Goal: Transaction & Acquisition: Download file/media

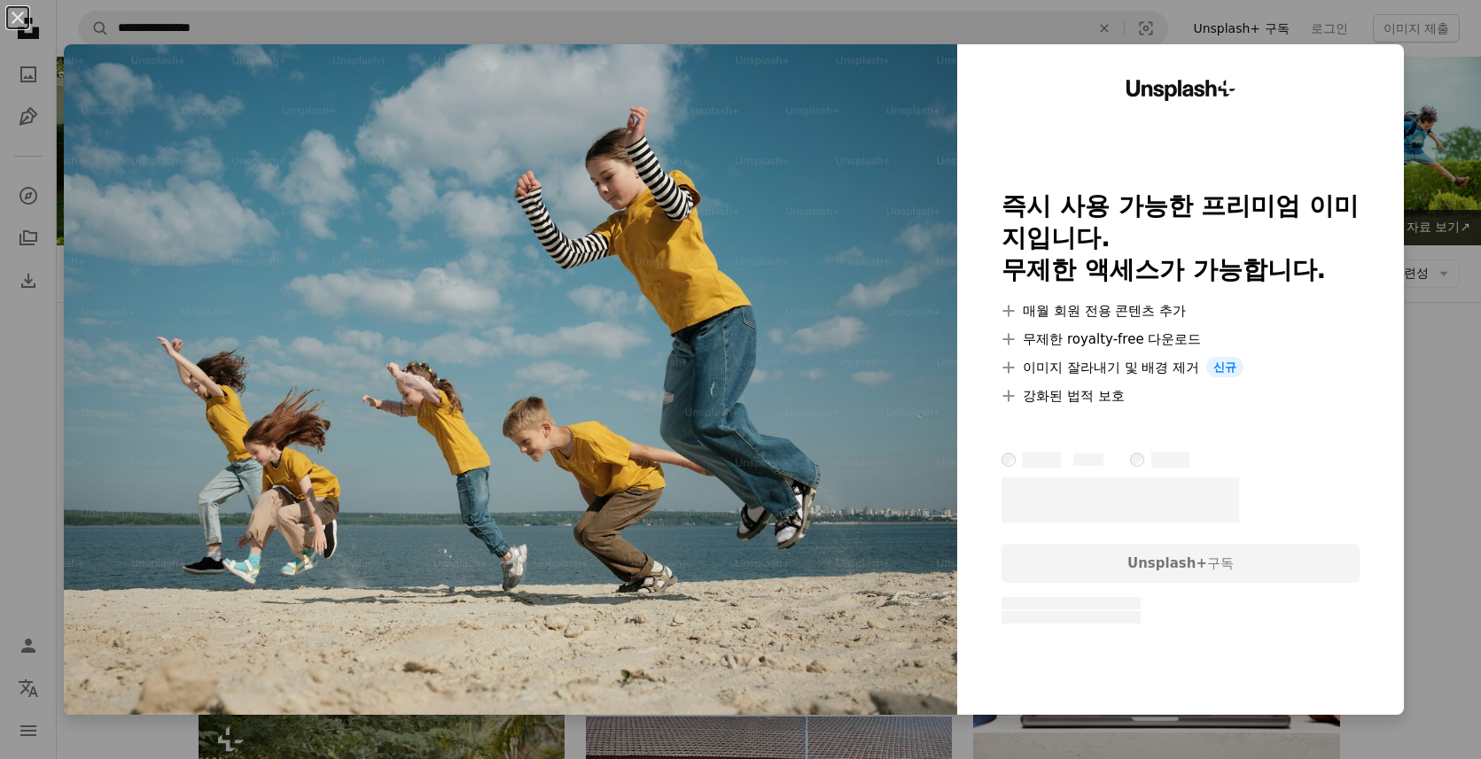
scroll to position [3, 0]
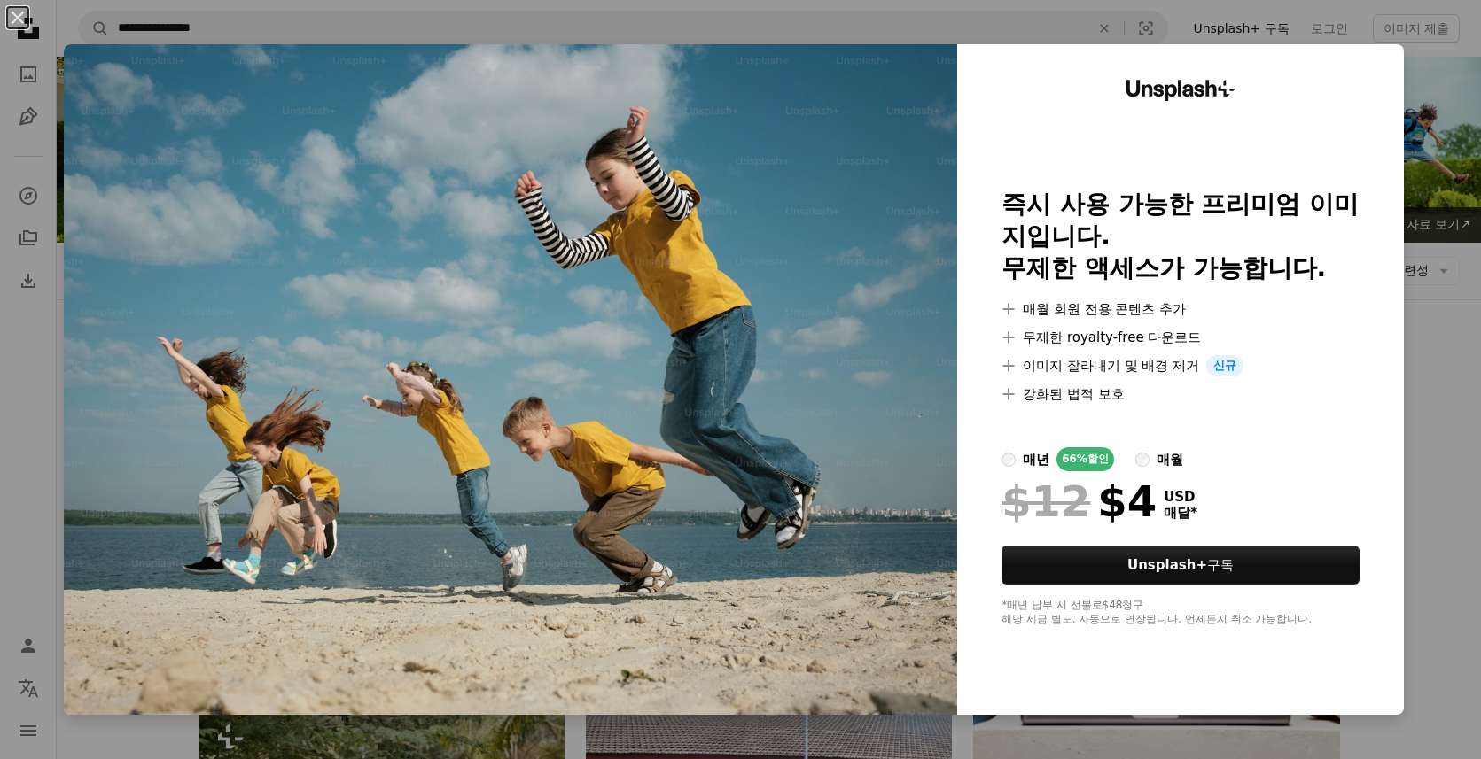
click at [1473, 208] on div "An X shape Unsplash+ 즉시 사용 가능한 프리미엄 이미지입니다. 무제한 액세스가 가능합니다. A plus sign 매월 회원 전…" at bounding box center [740, 379] width 1481 height 759
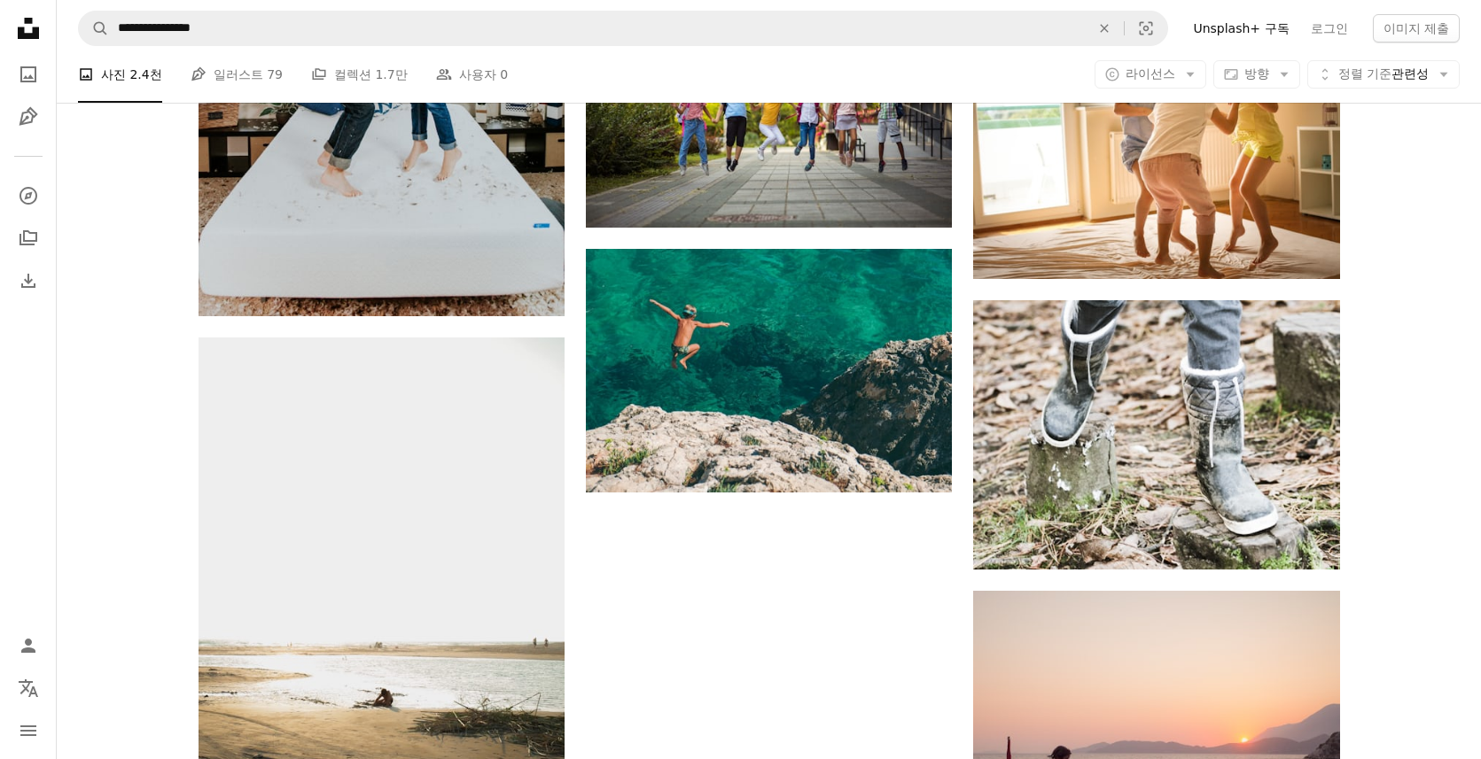
scroll to position [2364, 0]
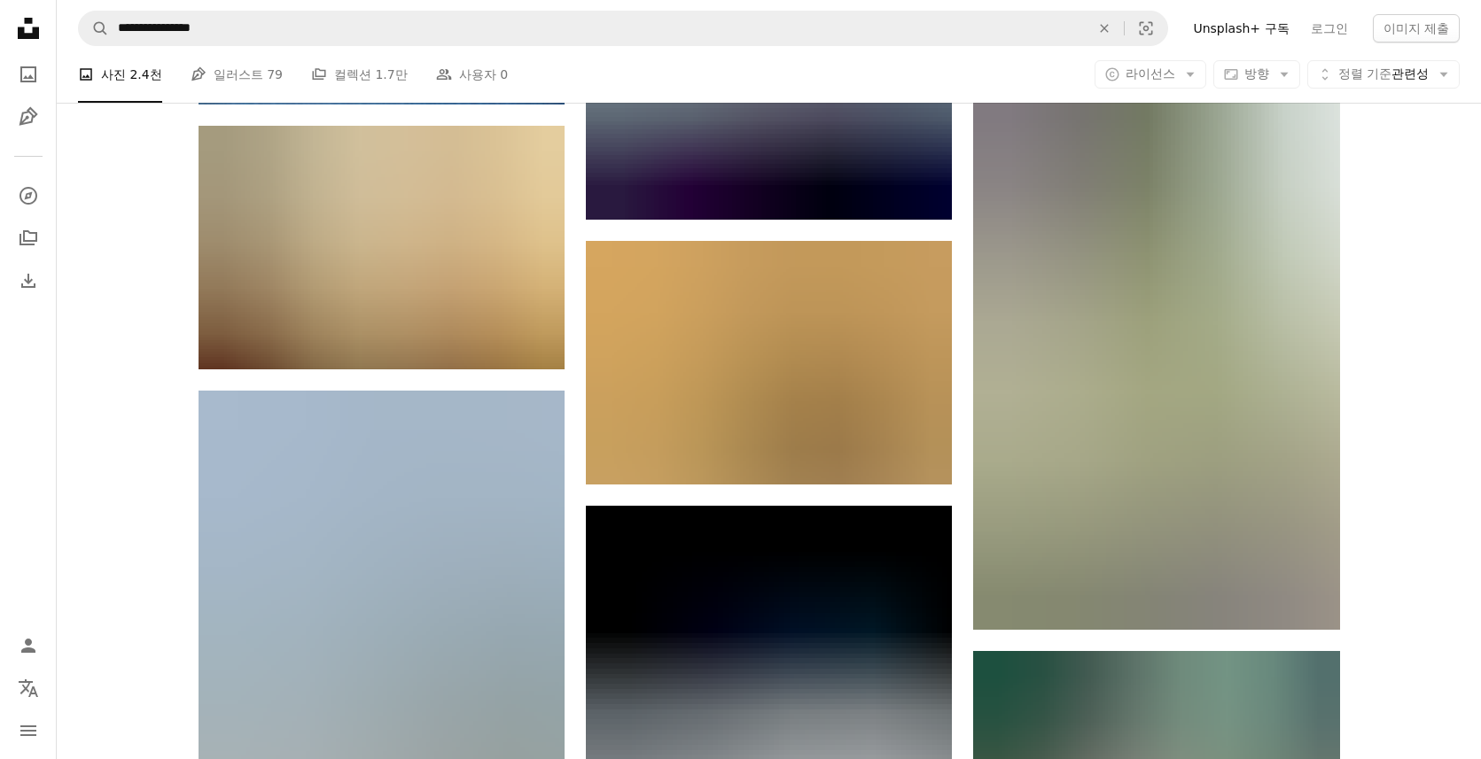
scroll to position [23361, 0]
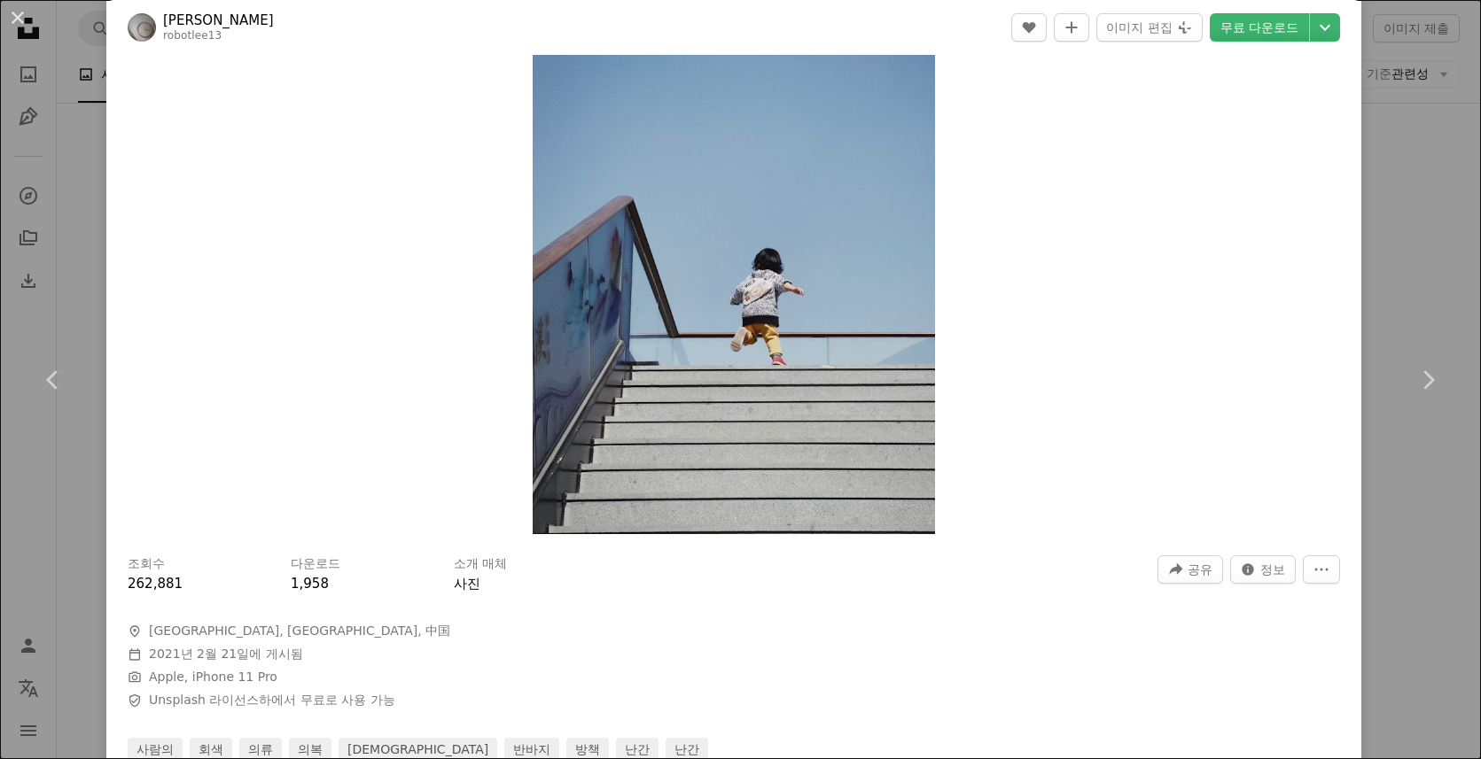
scroll to position [151, 0]
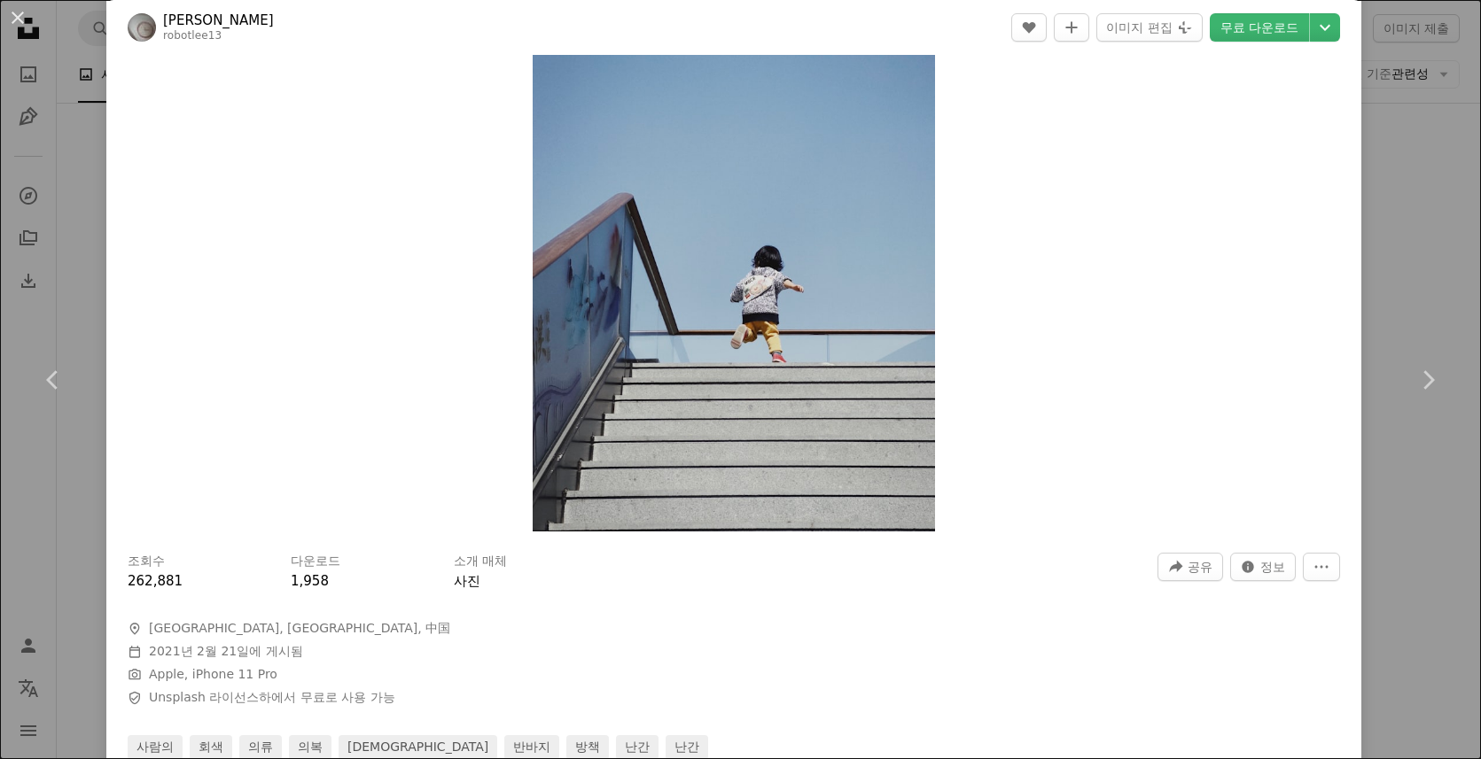
click at [1398, 268] on div "An X shape Chevron left Chevron right [PERSON_NAME] robotlee13 A heart A plus s…" at bounding box center [740, 379] width 1481 height 759
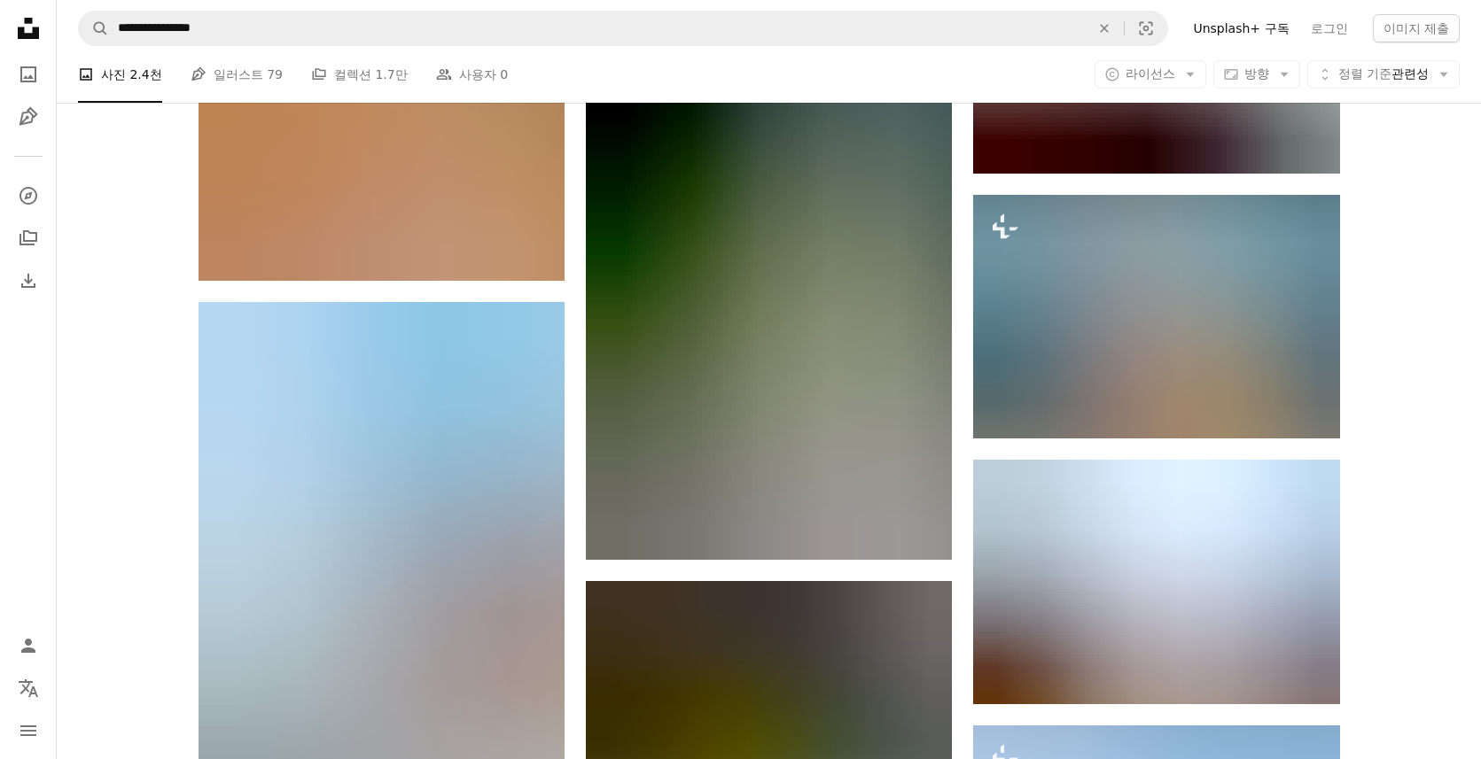
scroll to position [50068, 0]
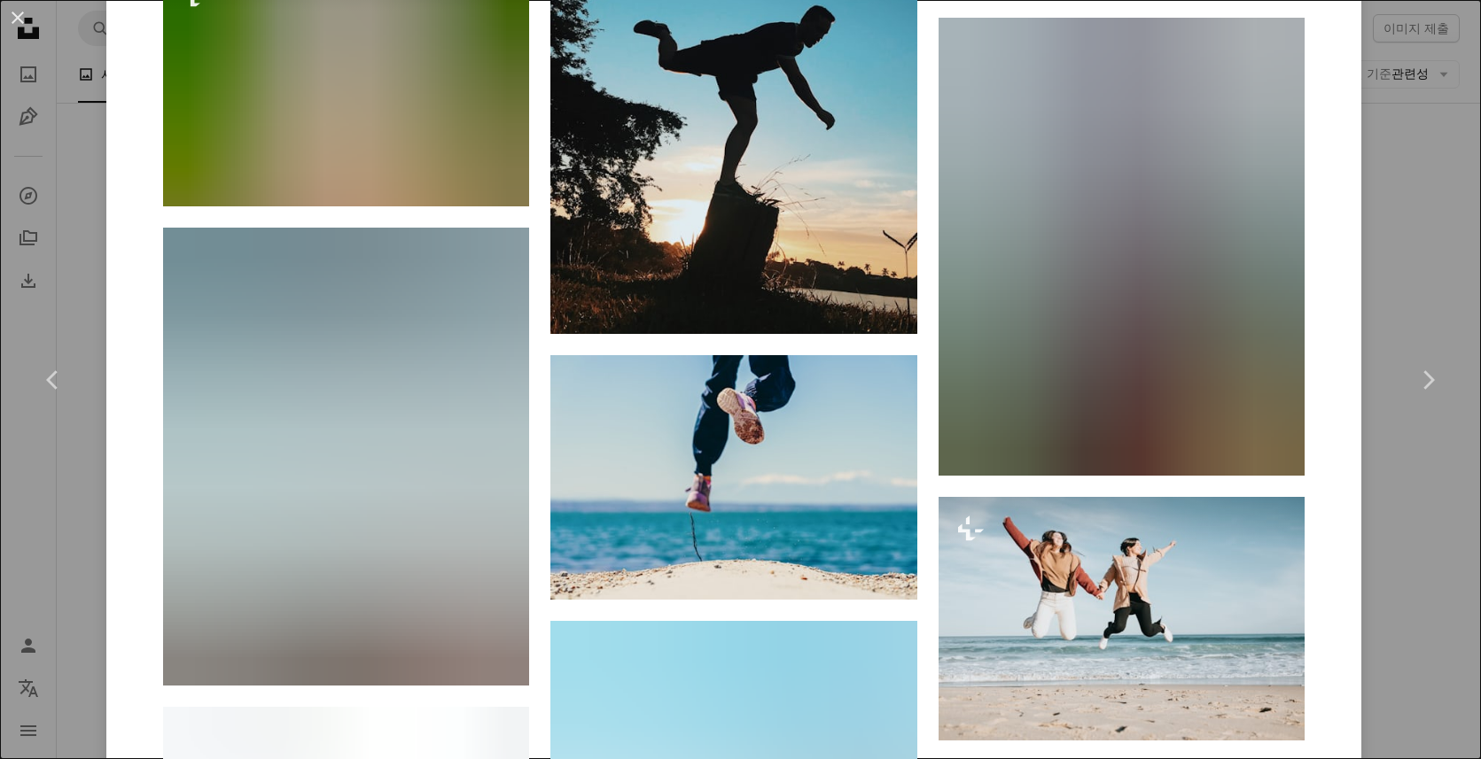
scroll to position [17174, 0]
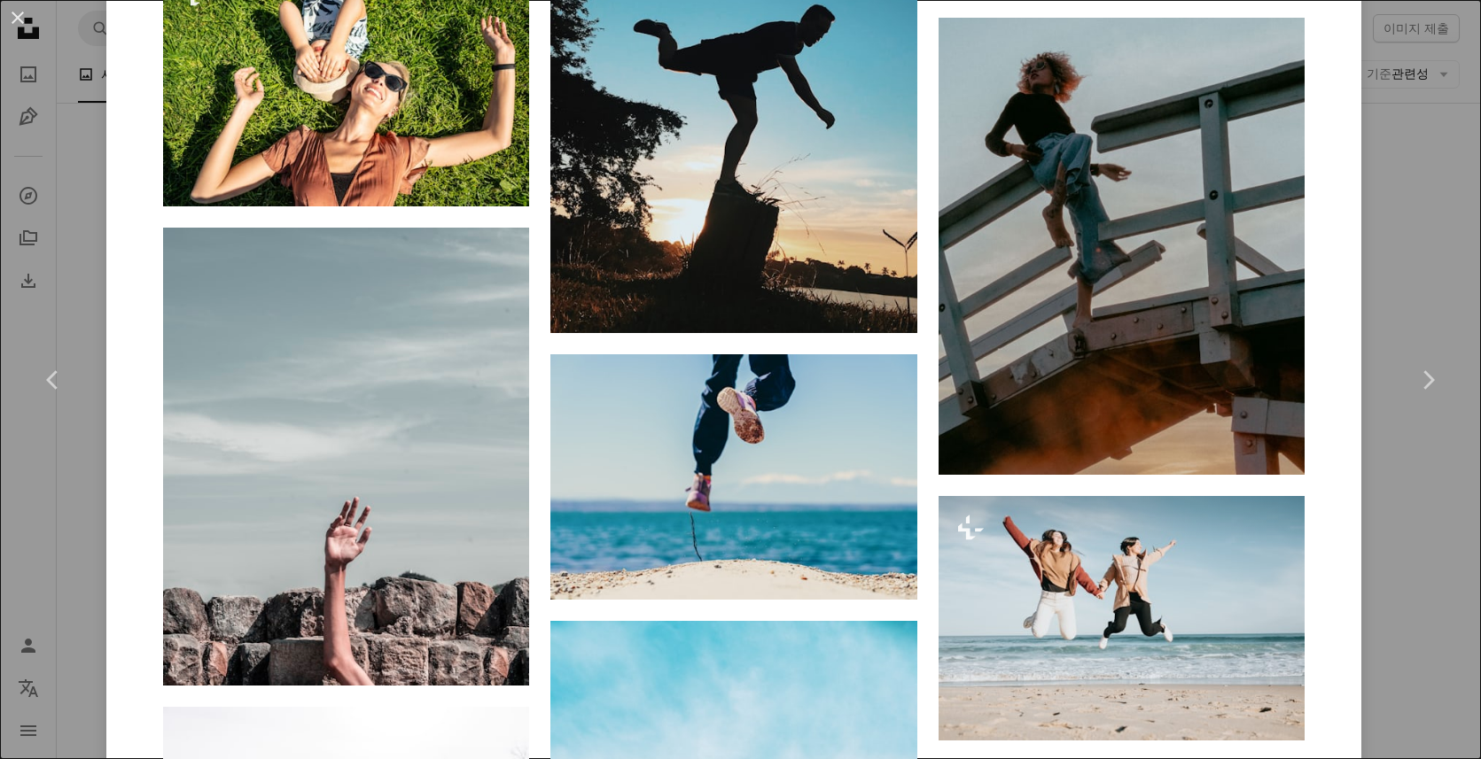
click at [1447, 479] on div "An X shape Chevron left Chevron right Farrinni 고용 가능 A checkmark inside of a ci…" at bounding box center [740, 379] width 1481 height 759
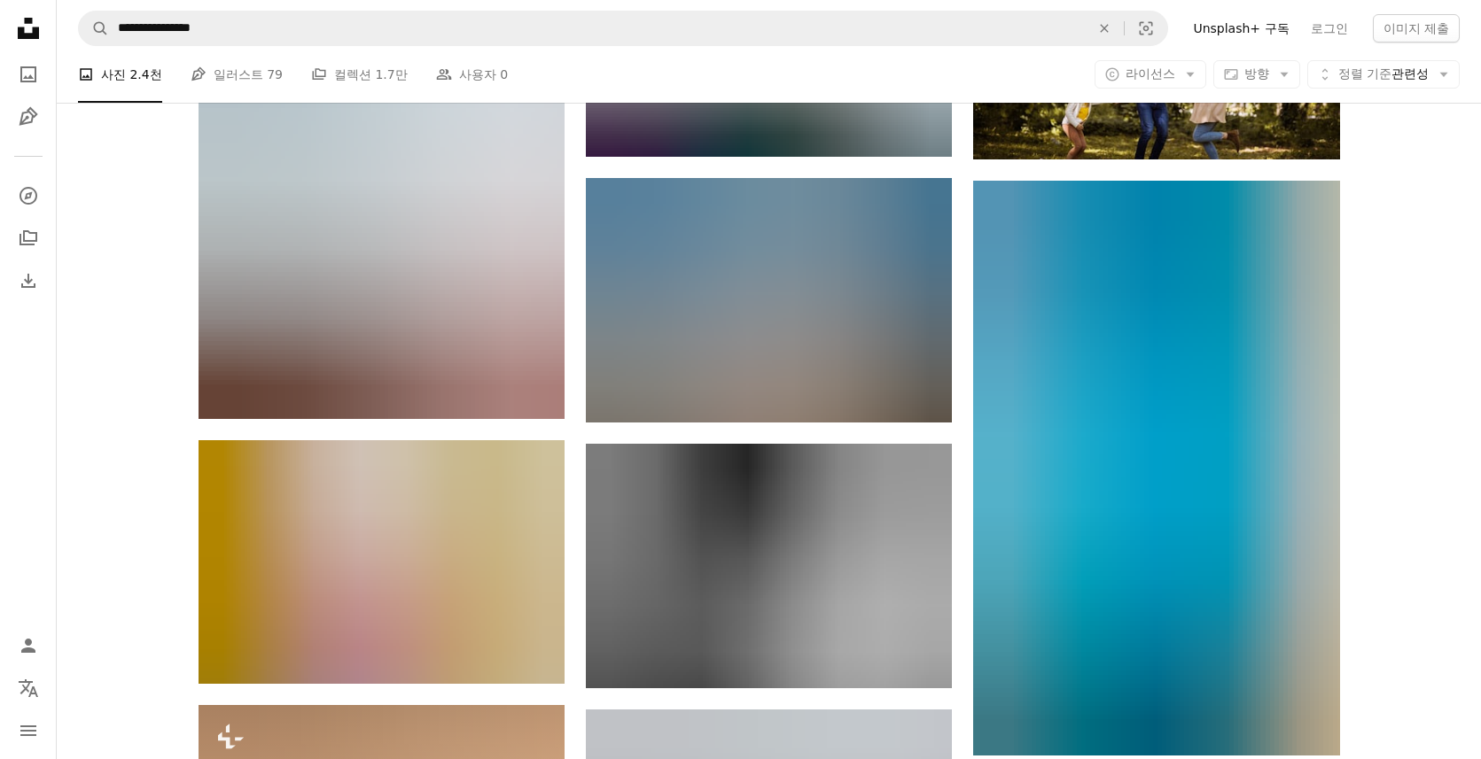
scroll to position [54339, 0]
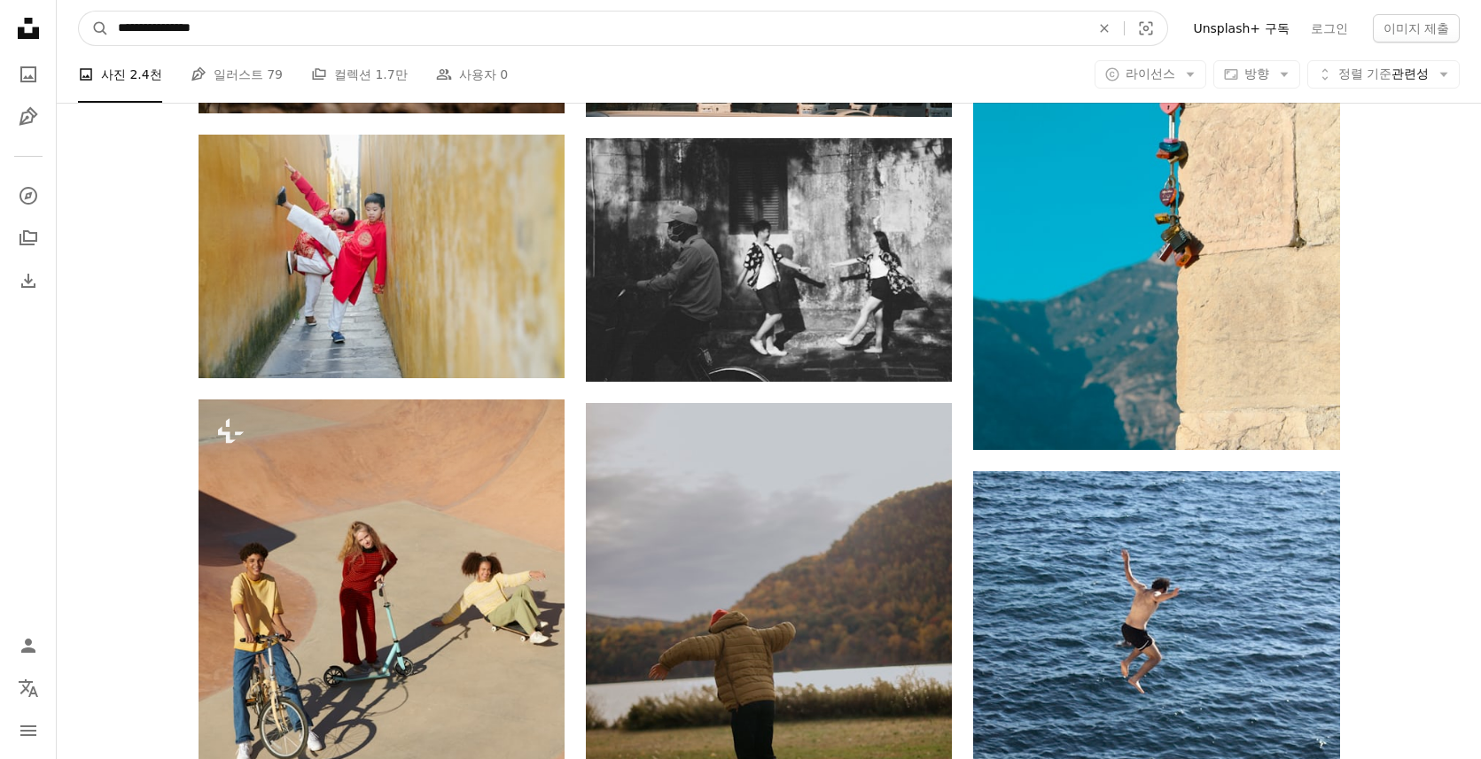
drag, startPoint x: 304, startPoint y: 27, endPoint x: 661, endPoint y: 36, distance: 357.2
click at [636, 36] on input "**********" at bounding box center [597, 29] width 976 height 34
type input "********"
click button "A magnifying glass" at bounding box center [94, 29] width 30 height 34
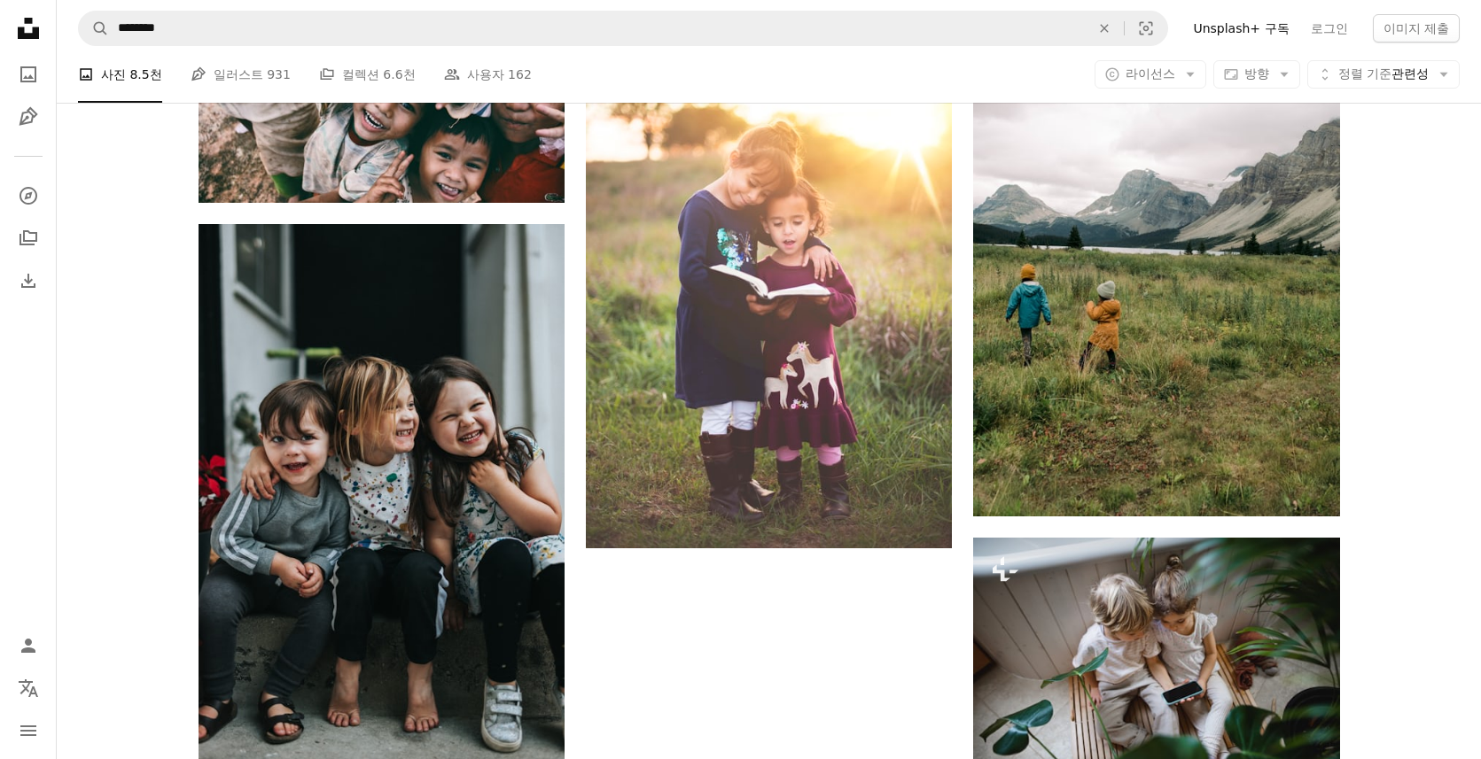
scroll to position [2409, 0]
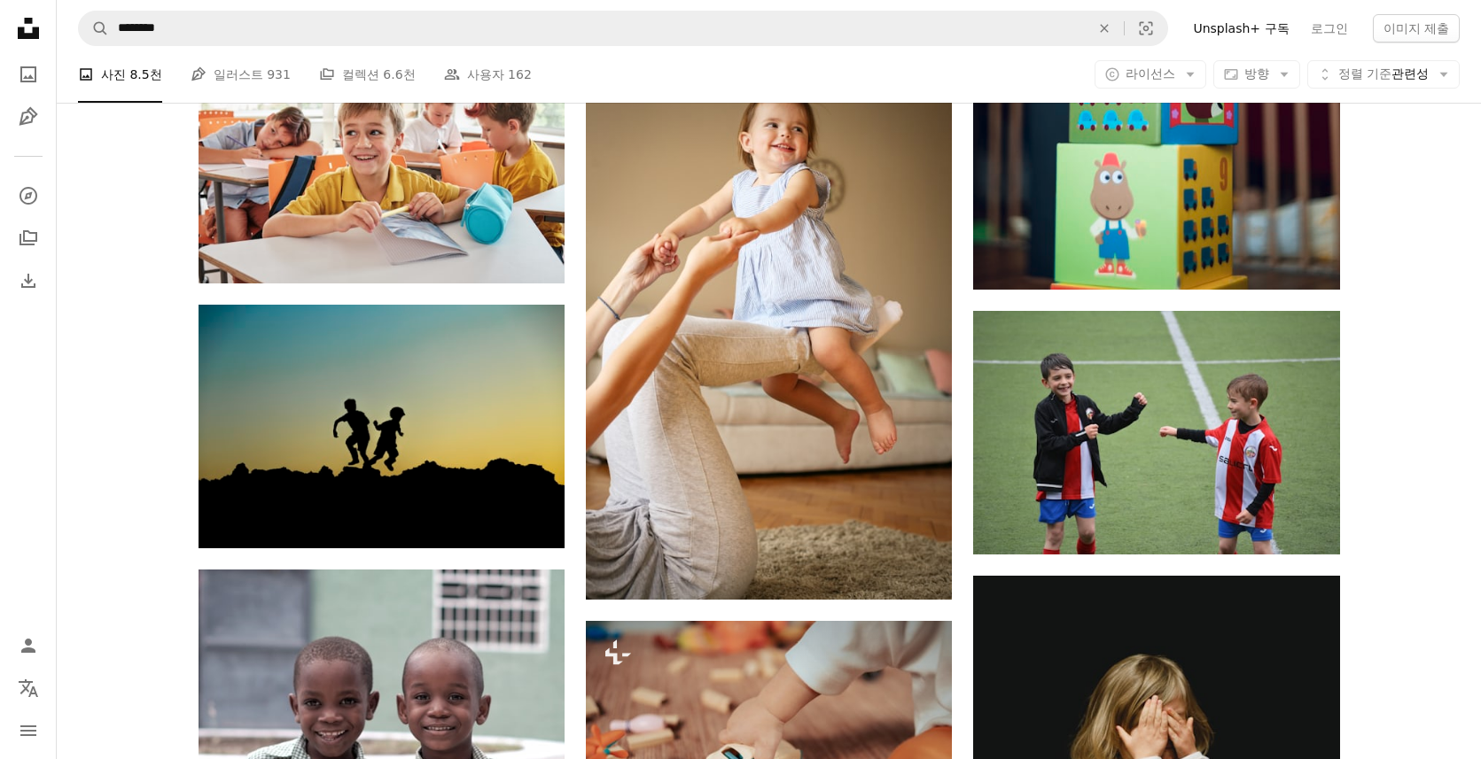
scroll to position [9314, 0]
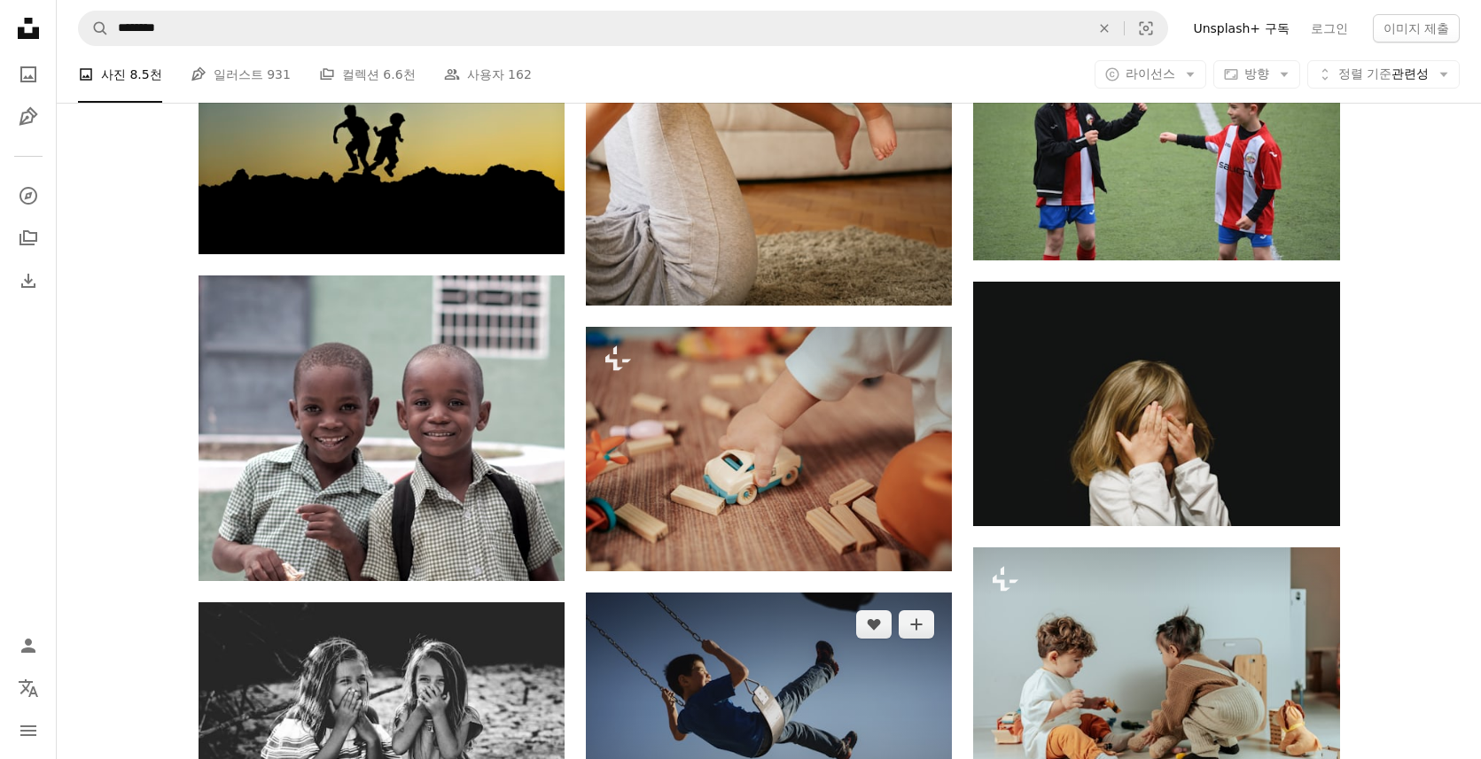
click at [903, 593] on img at bounding box center [769, 715] width 366 height 244
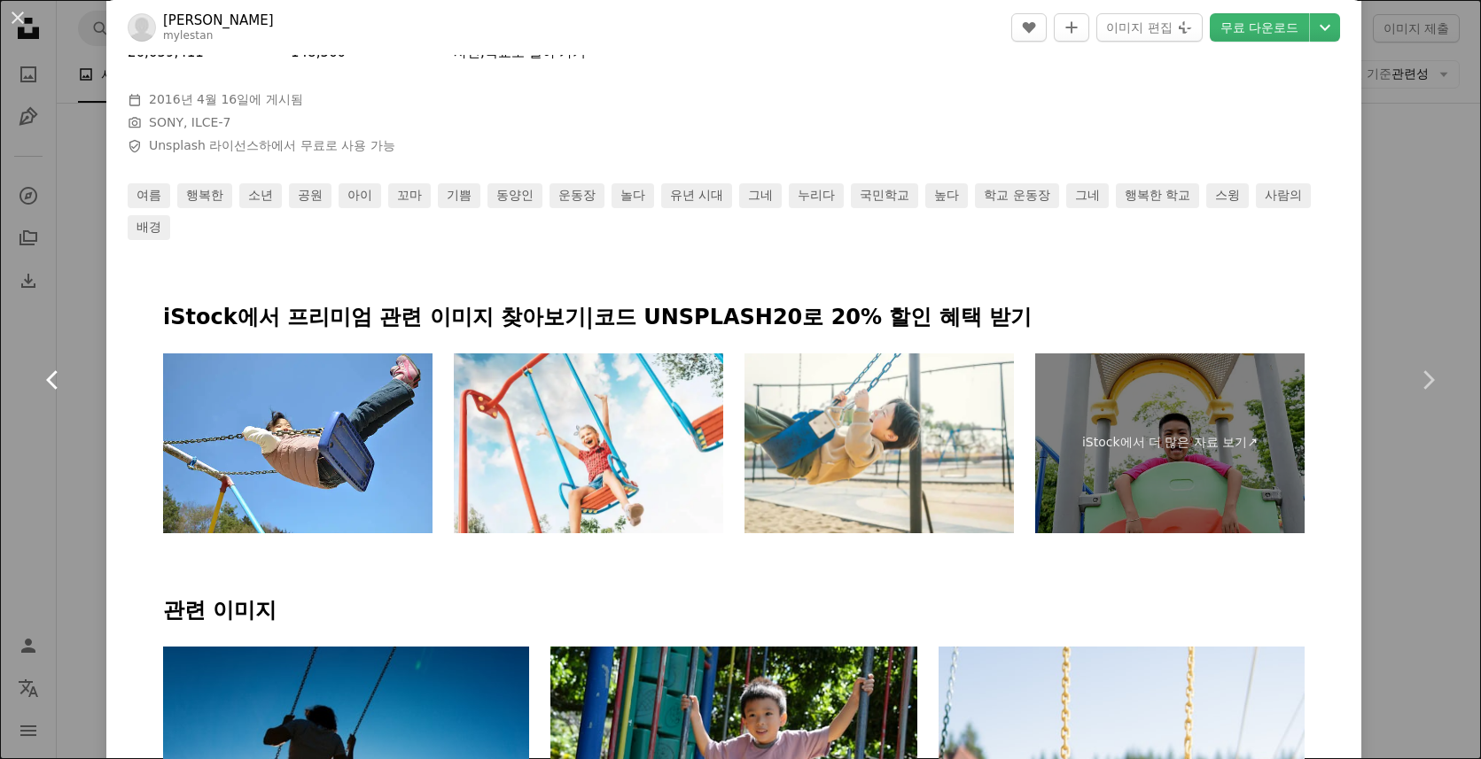
scroll to position [735, 0]
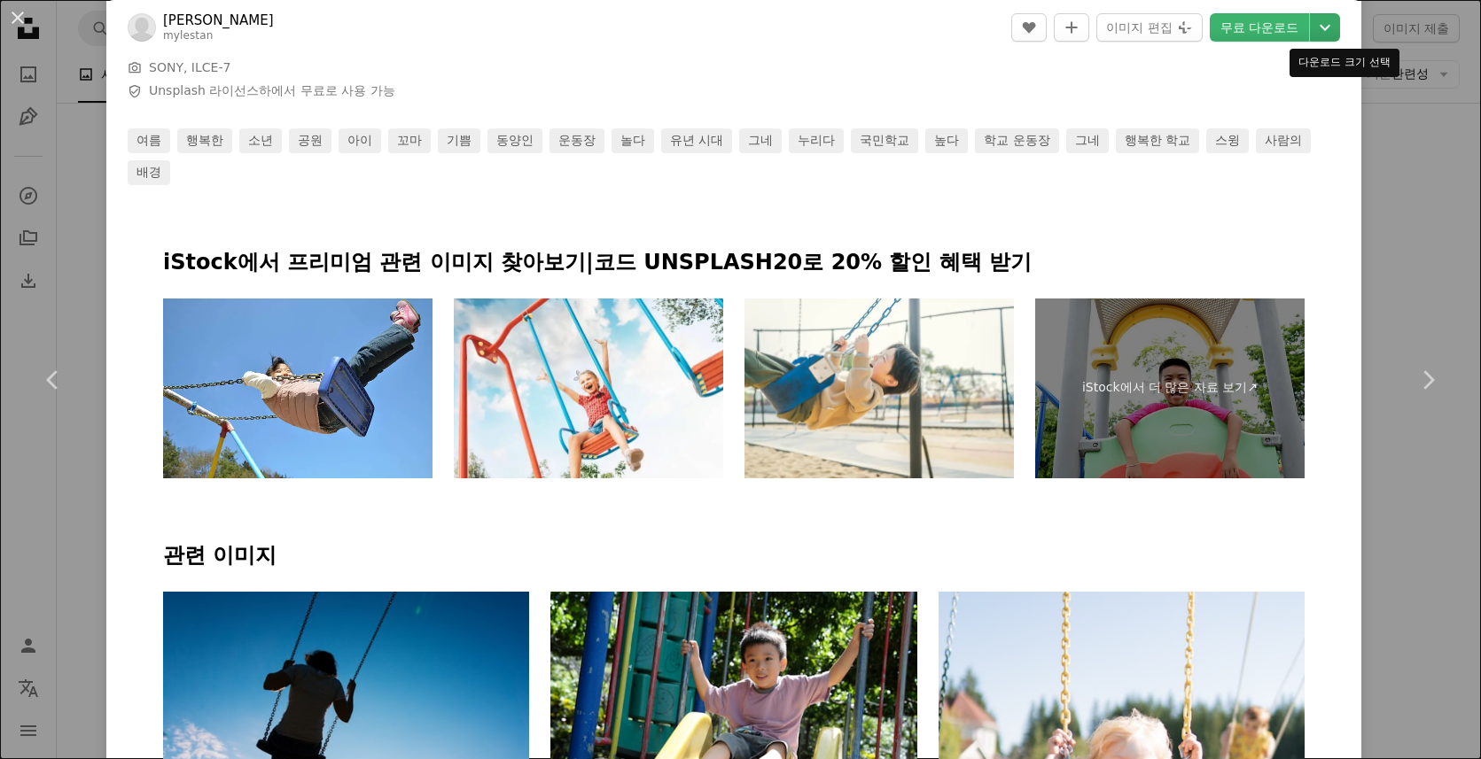
click at [1325, 31] on icon "Chevron down" at bounding box center [1325, 27] width 28 height 21
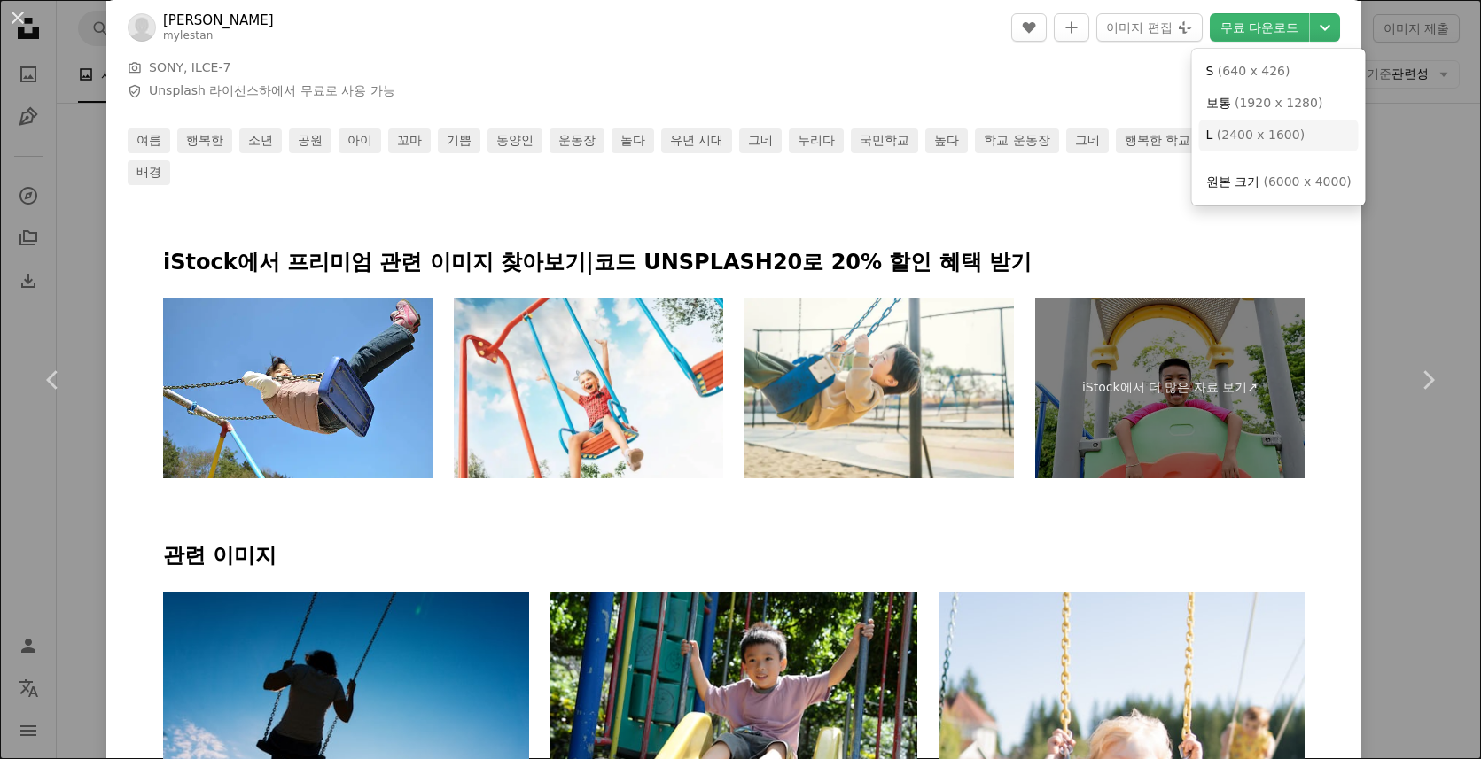
click at [1304, 127] on link "L ( 2400 x 1600 )" at bounding box center [1278, 136] width 159 height 32
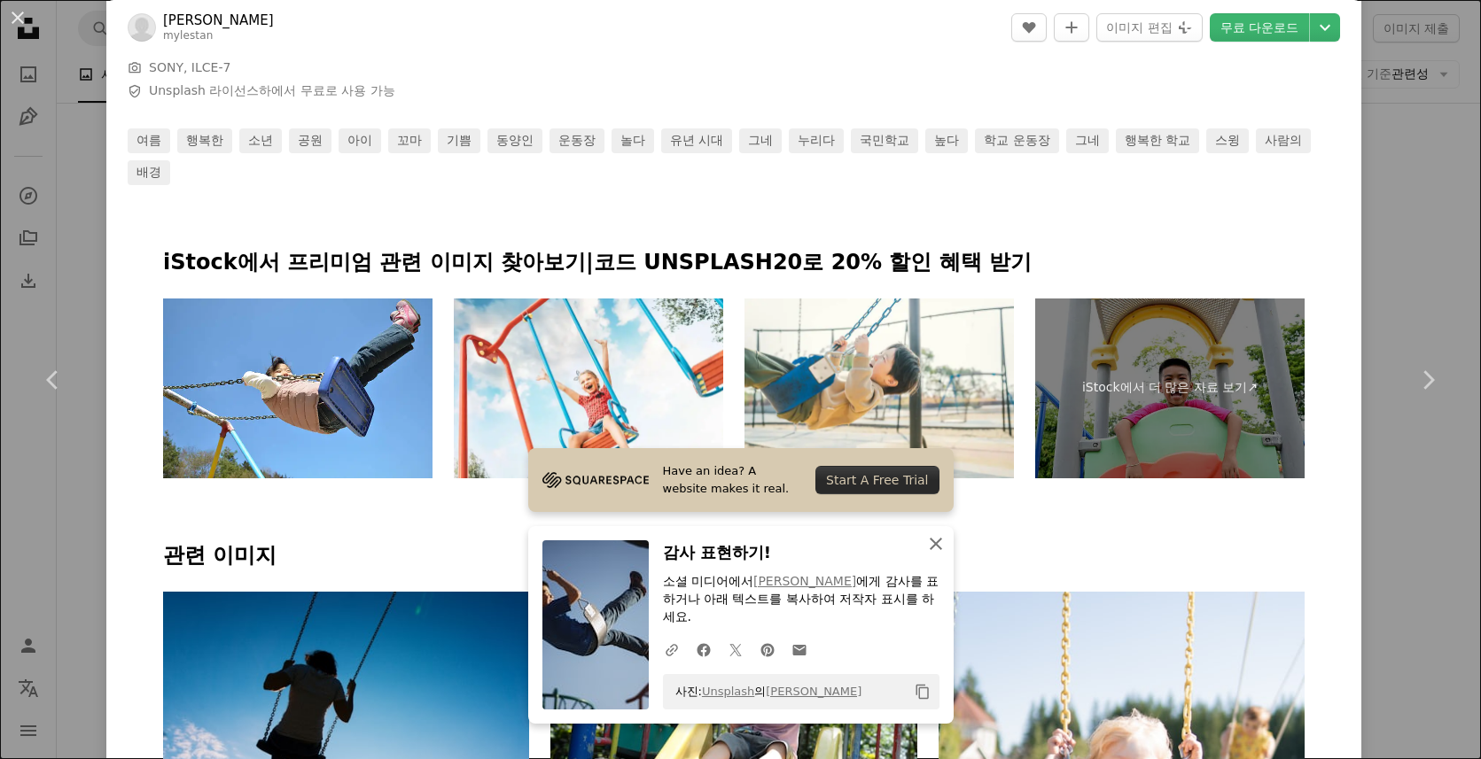
click at [934, 550] on icon "button" at bounding box center [936, 544] width 12 height 12
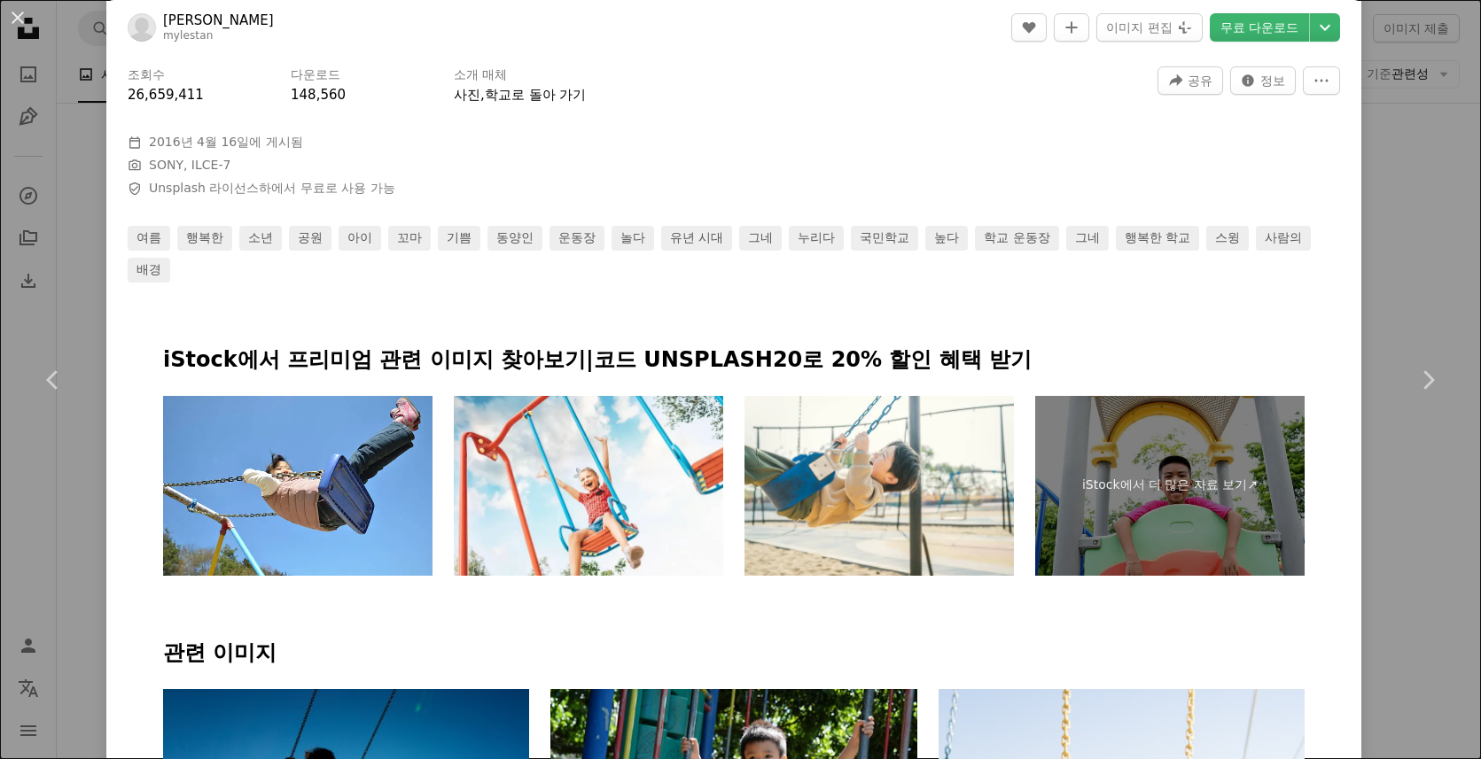
scroll to position [639, 0]
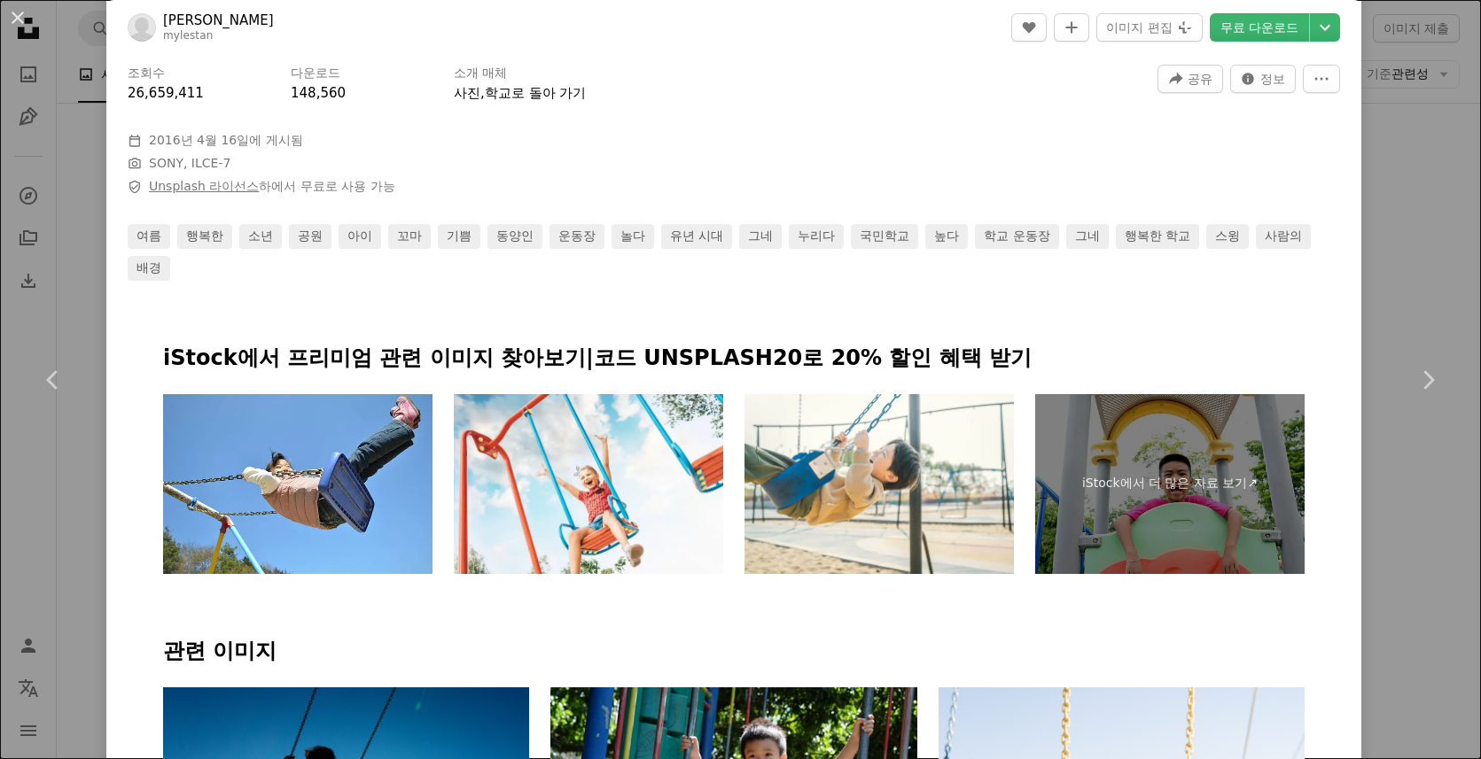
click at [242, 190] on link "Unsplash 라이선스" at bounding box center [204, 186] width 110 height 14
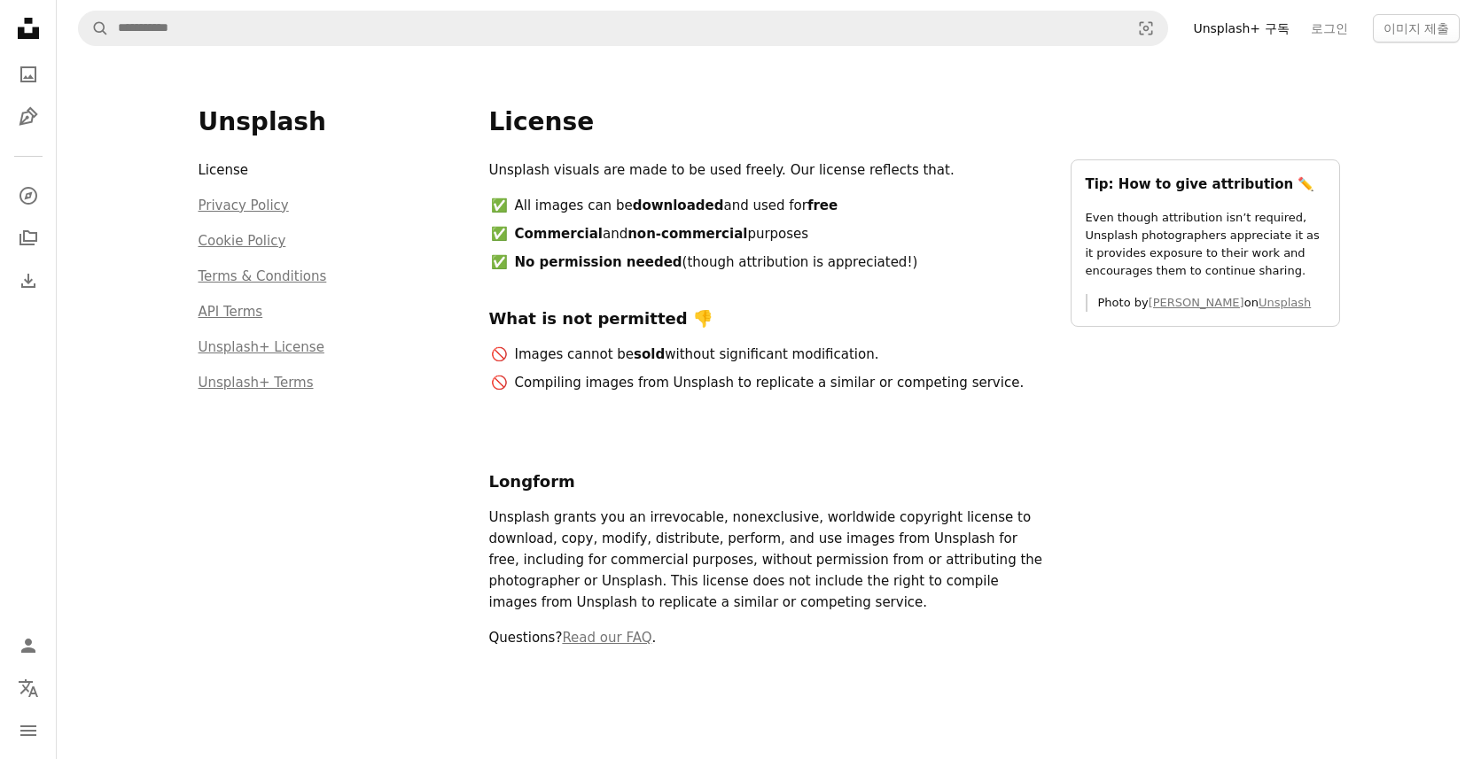
drag, startPoint x: 878, startPoint y: 209, endPoint x: 618, endPoint y: 110, distance: 278.8
click at [613, 105] on div "Unsplash License Privacy Policy Cookie Policy Terms & Conditions API Terms Unsp…" at bounding box center [769, 392] width 1184 height 670
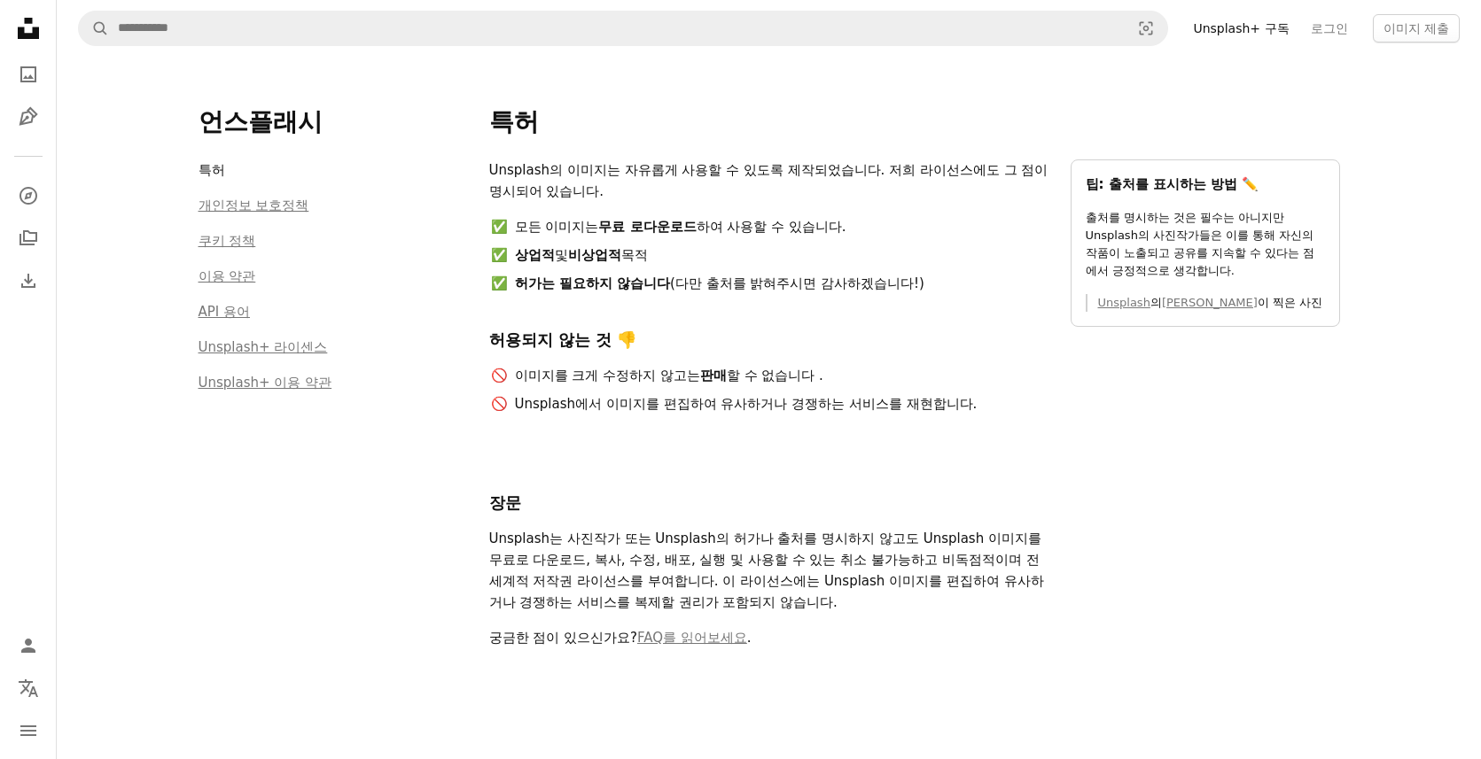
click at [930, 408] on li "Unsplash에서 이미지를 편집하여 유사하거나 경쟁하는 서비스를 재현합니다." at bounding box center [780, 403] width 537 height 21
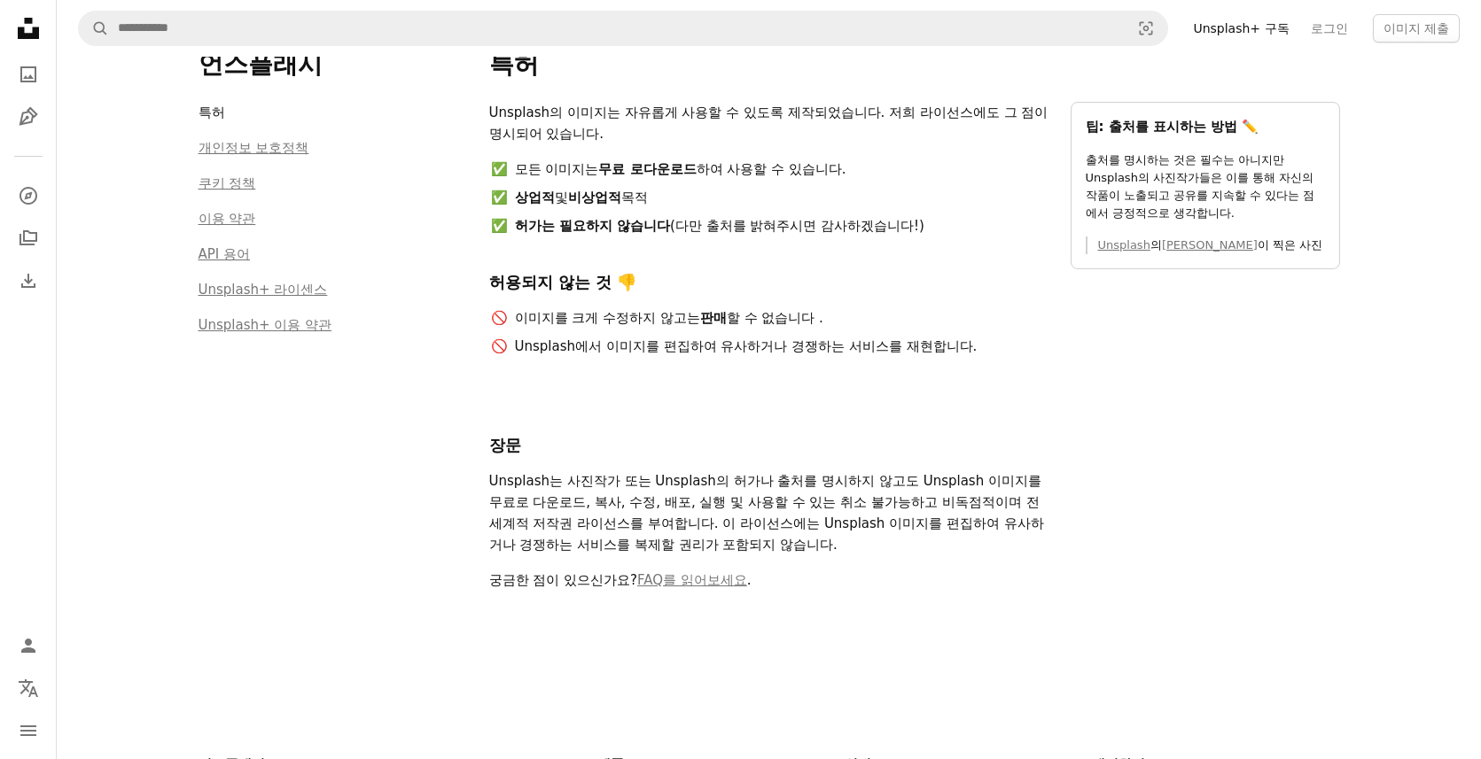
scroll to position [55, 0]
